Goal: Find specific page/section: Find specific page/section

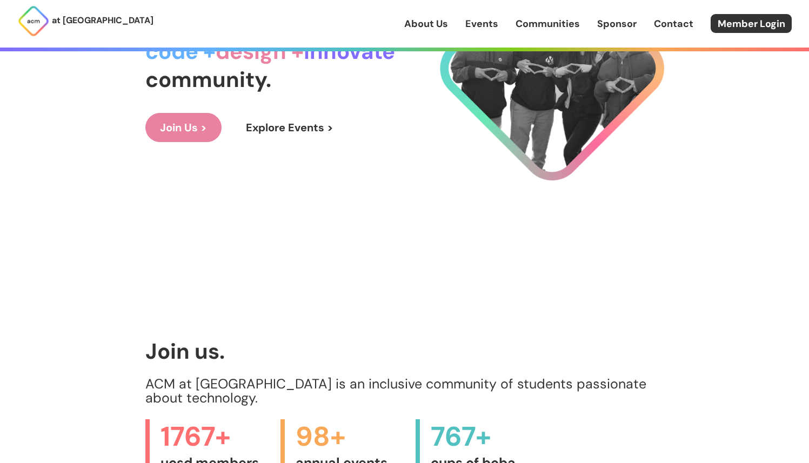
scroll to position [154, 0]
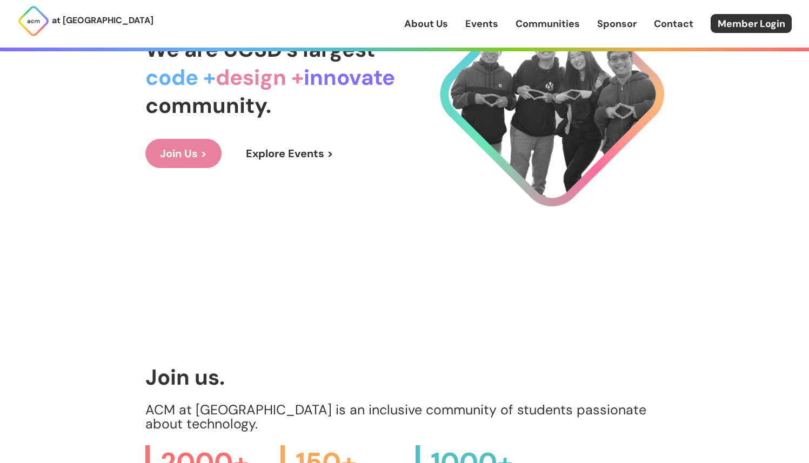
click at [482, 36] on div "at UC San Diego About Us Events Communities Sponsor Contact Member Login" at bounding box center [404, 24] width 809 height 48
click at [476, 25] on link "Events" at bounding box center [482, 24] width 33 height 14
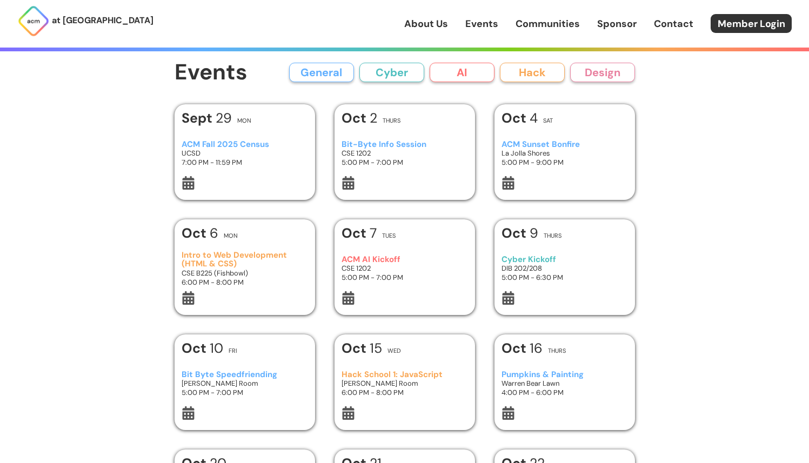
click at [512, 68] on button "Hack" at bounding box center [532, 72] width 65 height 19
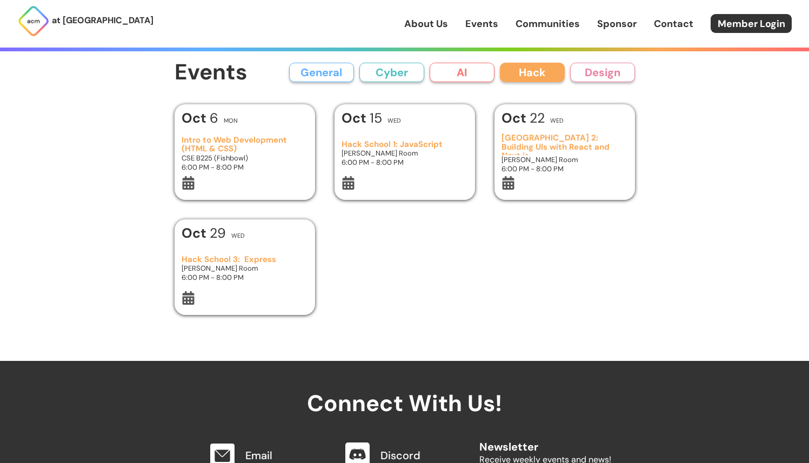
click at [237, 72] on h1 "Events" at bounding box center [211, 73] width 73 height 24
